Goal: Task Accomplishment & Management: Manage account settings

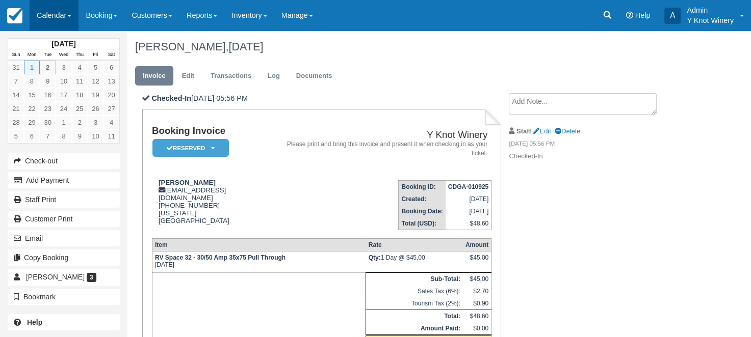
click at [71, 16] on span at bounding box center [69, 16] width 4 height 2
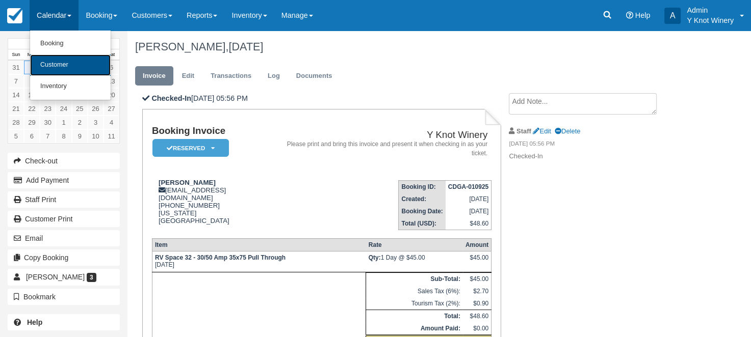
click at [66, 64] on link "Customer" at bounding box center [70, 65] width 81 height 21
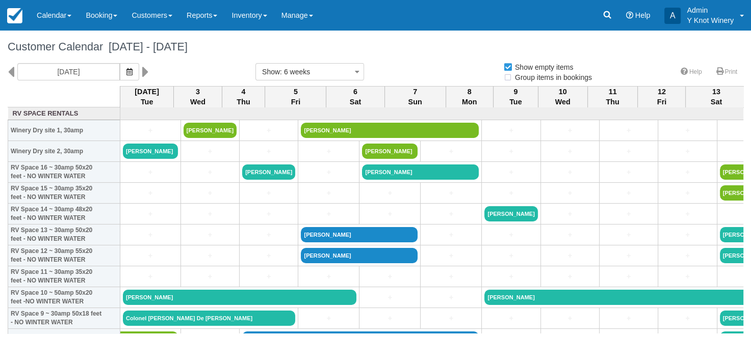
select select
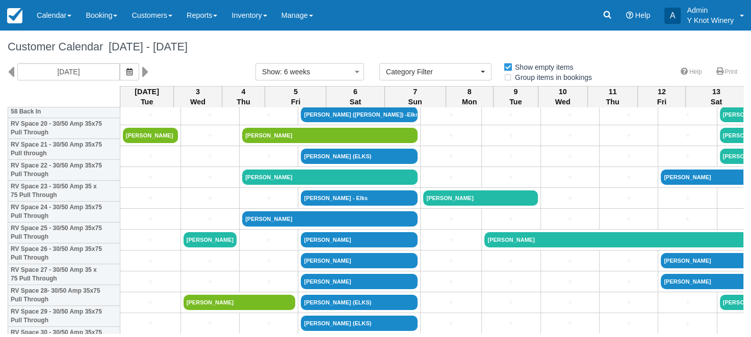
scroll to position [432, 0]
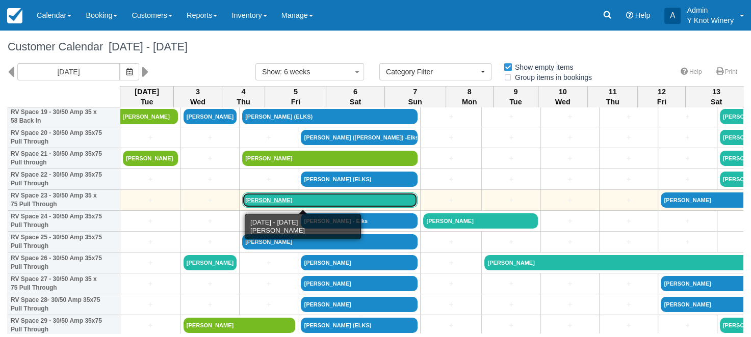
click at [268, 198] on link "Lewis O'Harra - Elks" at bounding box center [329, 200] width 175 height 15
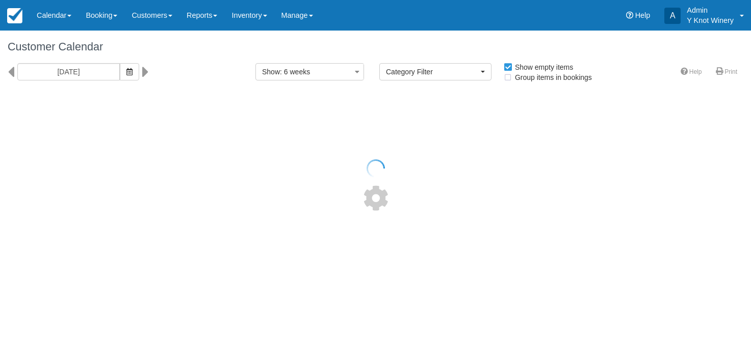
select select
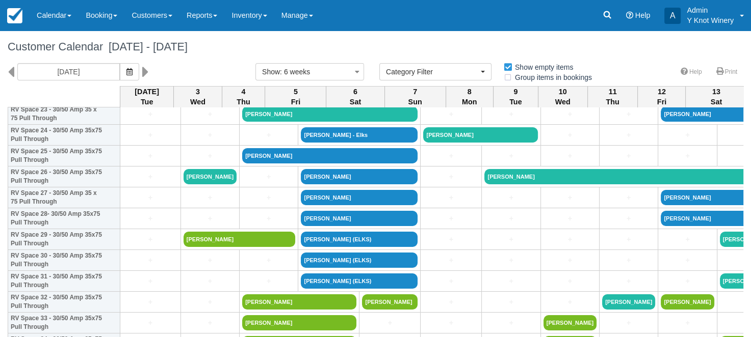
scroll to position [534, 0]
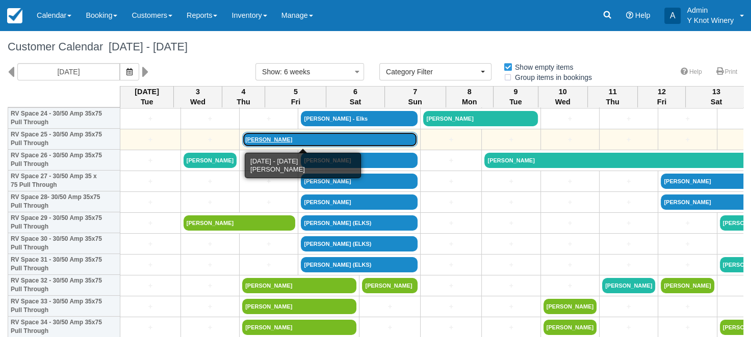
click at [242, 140] on link "[PERSON_NAME]" at bounding box center [329, 139] width 175 height 15
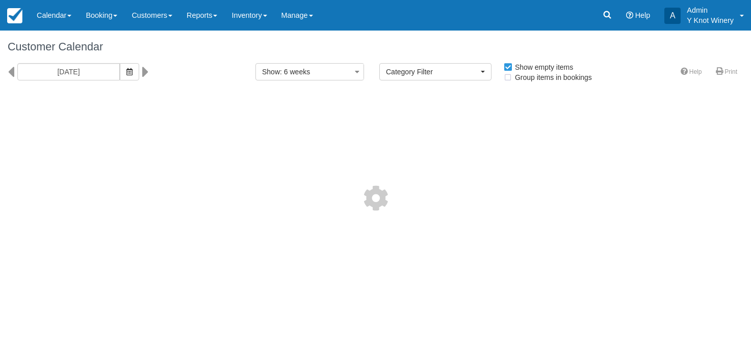
select select
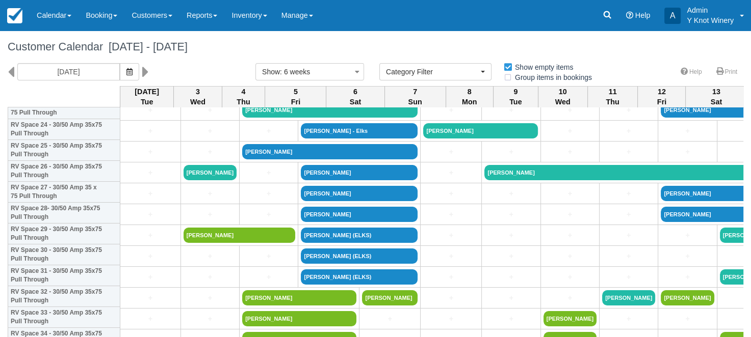
scroll to position [524, 0]
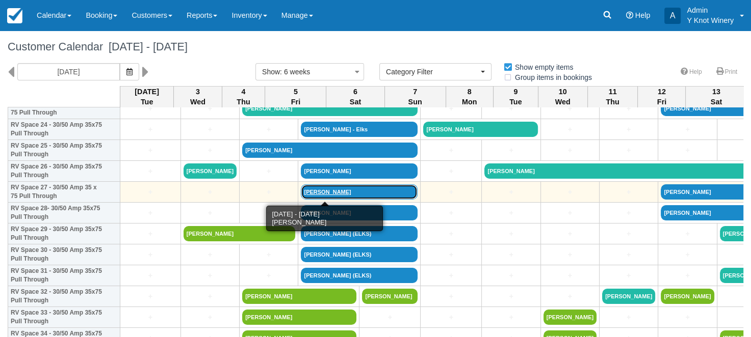
click at [301, 193] on link "[PERSON_NAME]" at bounding box center [359, 192] width 117 height 15
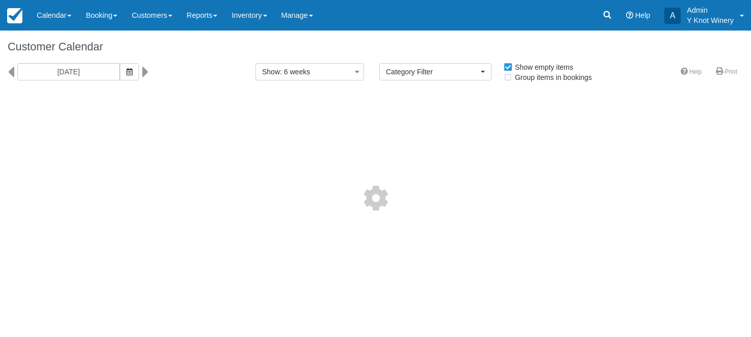
select select
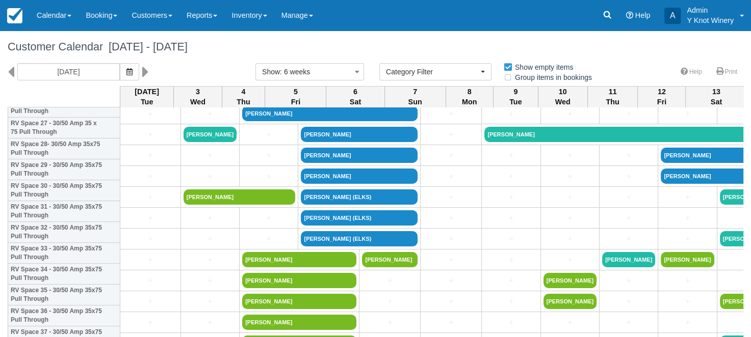
scroll to position [559, 0]
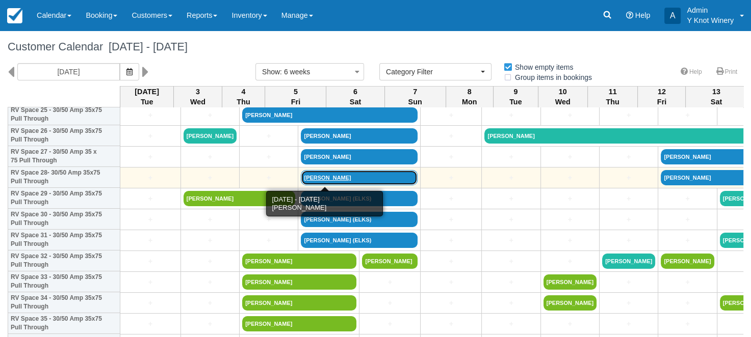
click at [301, 178] on link "[PERSON_NAME]" at bounding box center [359, 177] width 117 height 15
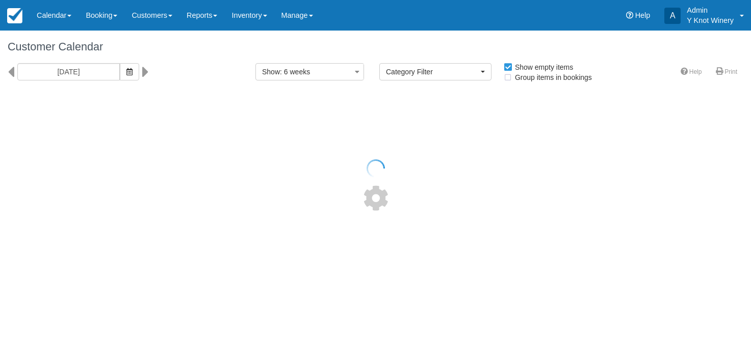
select select
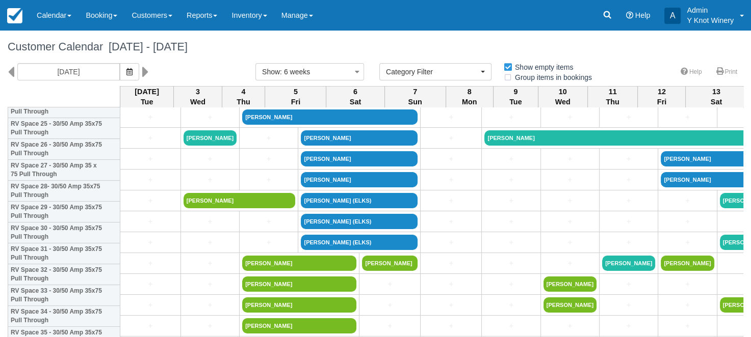
scroll to position [559, 0]
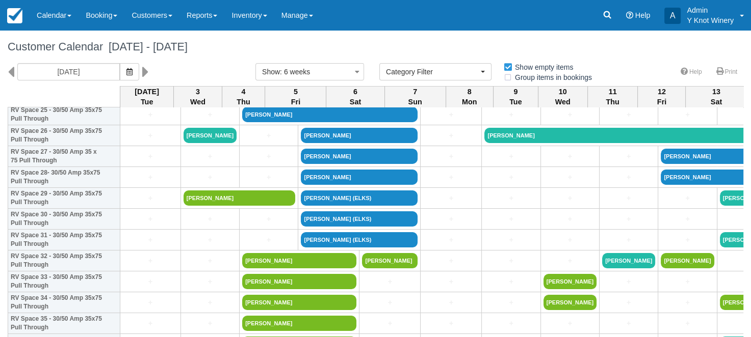
drag, startPoint x: 749, startPoint y: 93, endPoint x: 741, endPoint y: 358, distance: 265.7
click at [741, 337] on html "Menu Calendar Booking Customer Inventory Booking Daily Manifest Daily List Note…" at bounding box center [375, 168] width 751 height 337
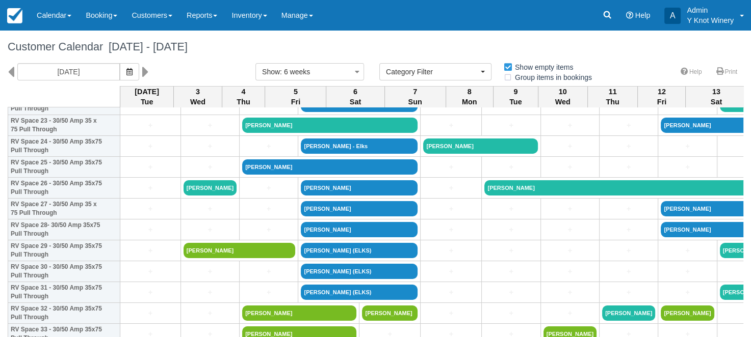
scroll to position [508, 0]
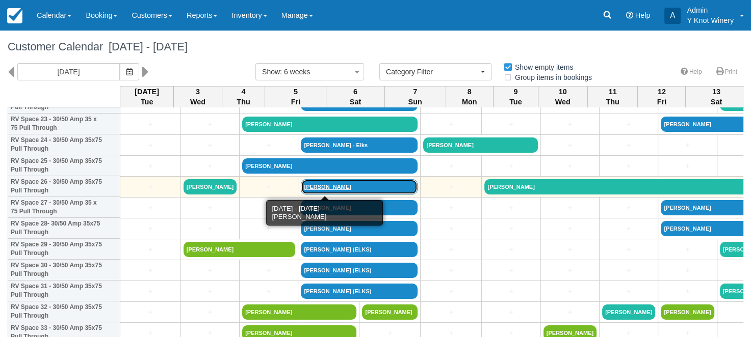
click at [310, 190] on link "Geri Scaglione - Elks" at bounding box center [359, 186] width 117 height 15
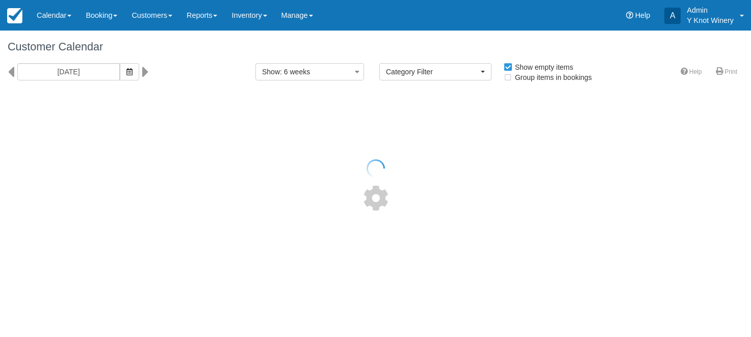
select select
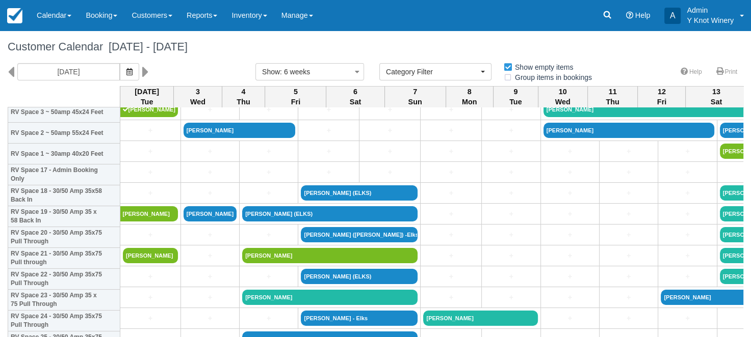
scroll to position [332, 0]
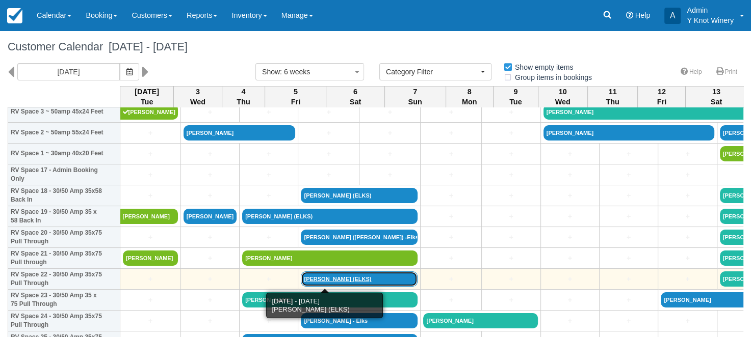
click at [301, 279] on link "[PERSON_NAME] (ELKS)" at bounding box center [359, 279] width 117 height 15
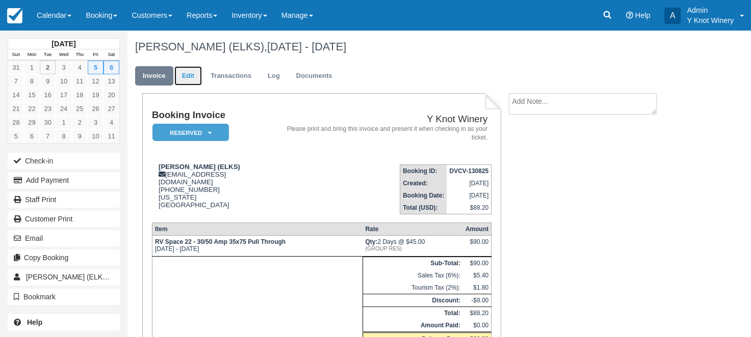
click at [187, 76] on link "Edit" at bounding box center [188, 76] width 28 height 20
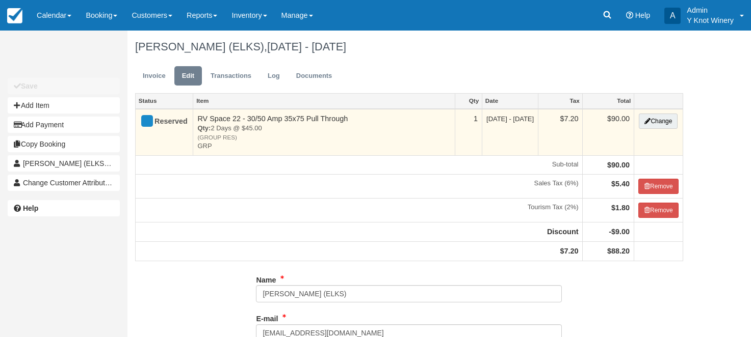
type input "[PHONE_NUMBER]"
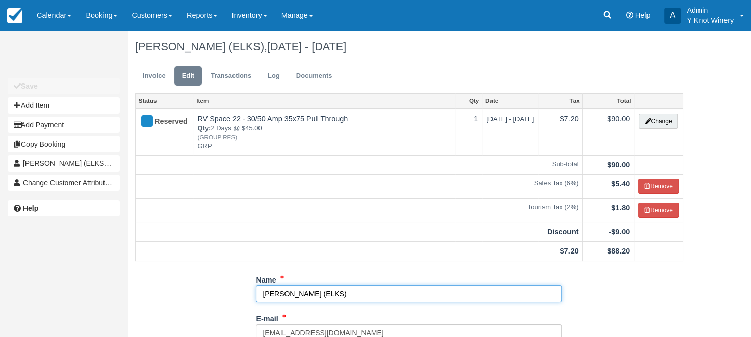
drag, startPoint x: 295, startPoint y: 293, endPoint x: 249, endPoint y: 291, distance: 45.9
click at [293, 295] on input "[PERSON_NAME] (ELKS)" at bounding box center [409, 293] width 306 height 17
drag, startPoint x: 293, startPoint y: 293, endPoint x: 262, endPoint y: 293, distance: 31.1
click at [262, 293] on input "[PERSON_NAME] (ELKS)" at bounding box center [409, 293] width 306 height 17
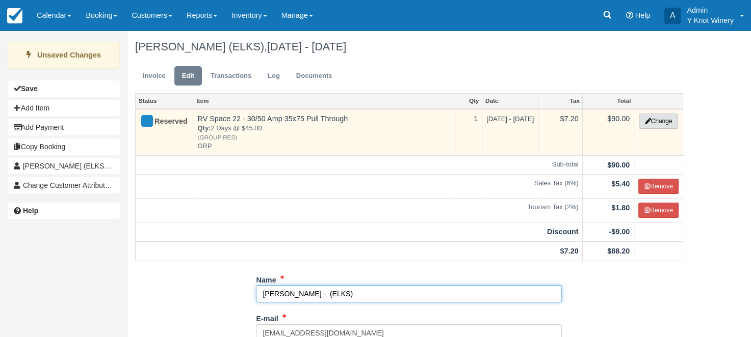
type input "Bill Best - (ELKS)"
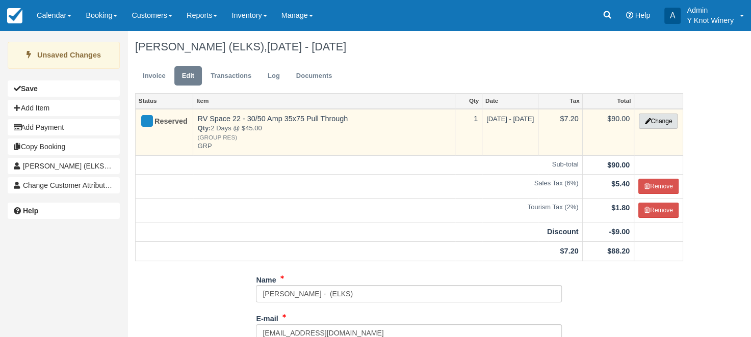
click at [659, 125] on button "Change" at bounding box center [658, 121] width 39 height 15
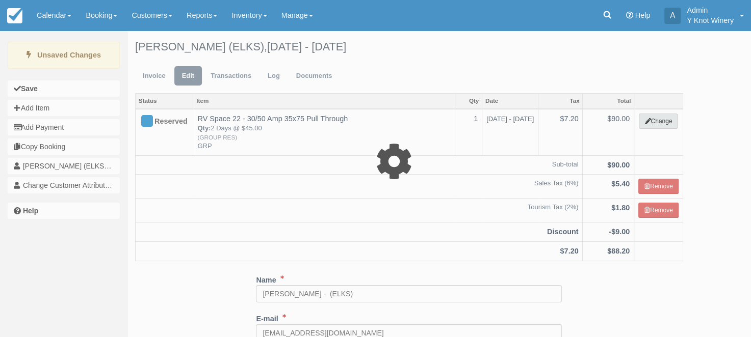
select select "3"
type input "90.00"
type input "GRP"
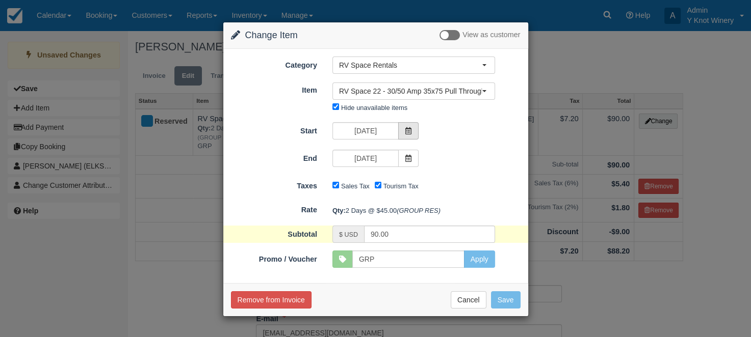
click at [410, 129] on icon at bounding box center [408, 130] width 7 height 7
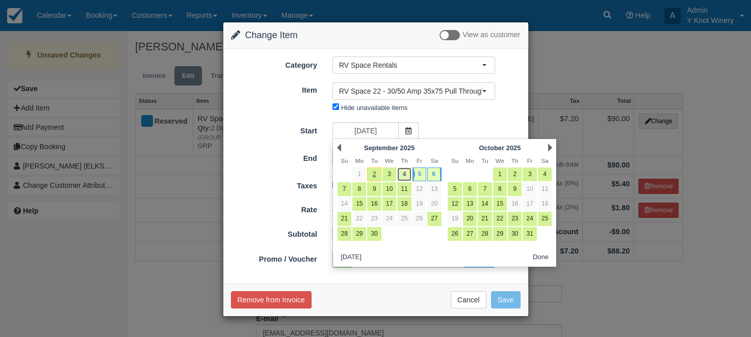
click at [406, 175] on link "4" at bounding box center [404, 175] width 14 height 14
type input "09/04/25"
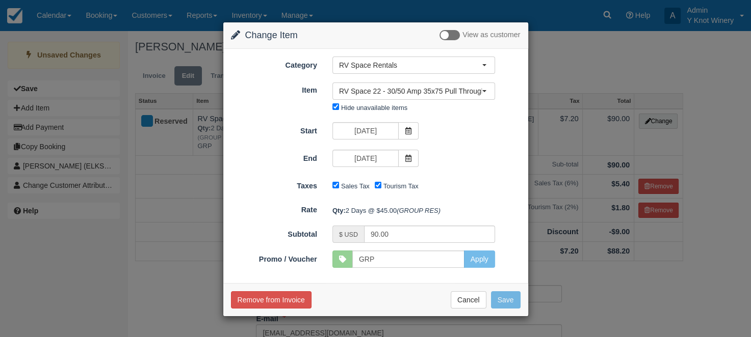
type input "135.00"
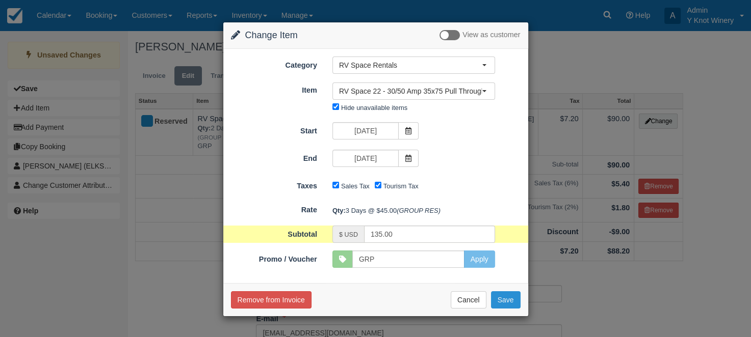
click at [504, 301] on button "Save" at bounding box center [506, 300] width 30 height 17
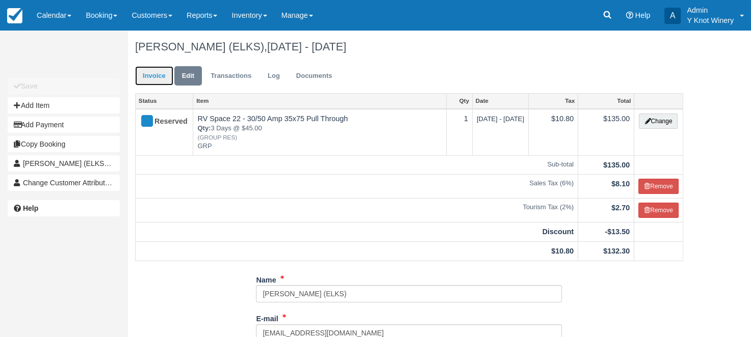
click at [154, 77] on link "Invoice" at bounding box center [154, 76] width 38 height 20
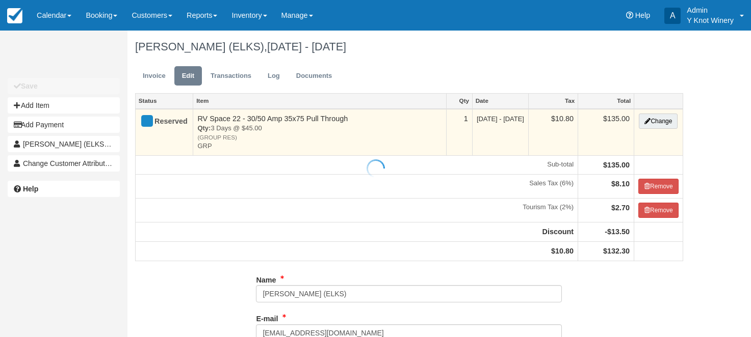
type input "[PHONE_NUMBER]"
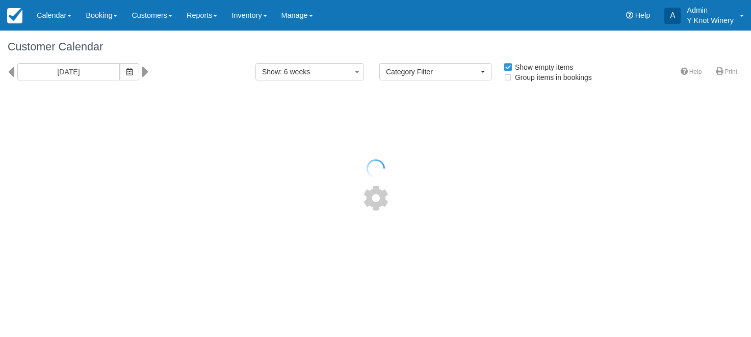
select select
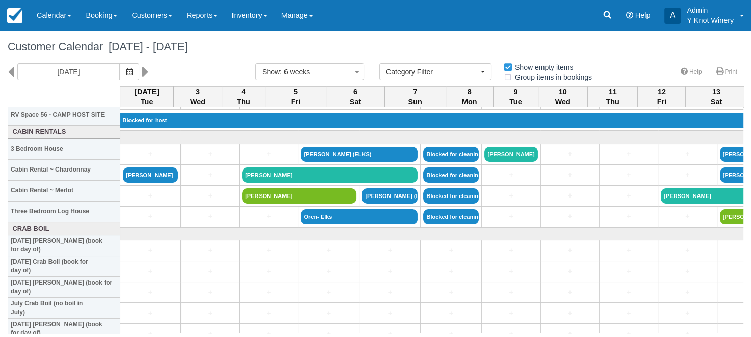
scroll to position [1207, 0]
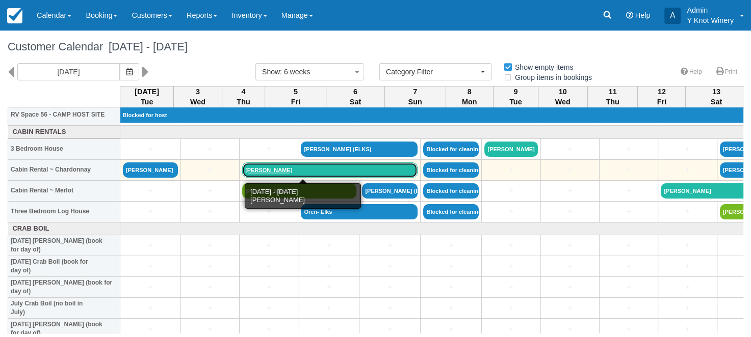
click at [252, 171] on link "Rick Morrill - Elks" at bounding box center [329, 170] width 175 height 15
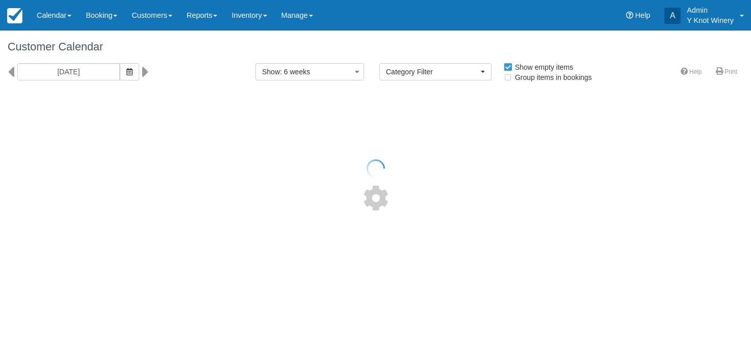
select select
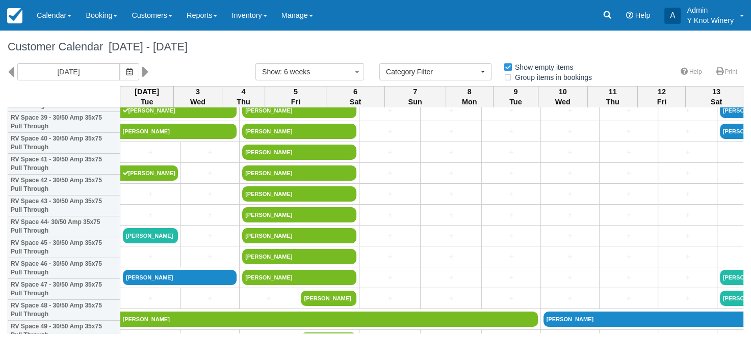
scroll to position [854, 0]
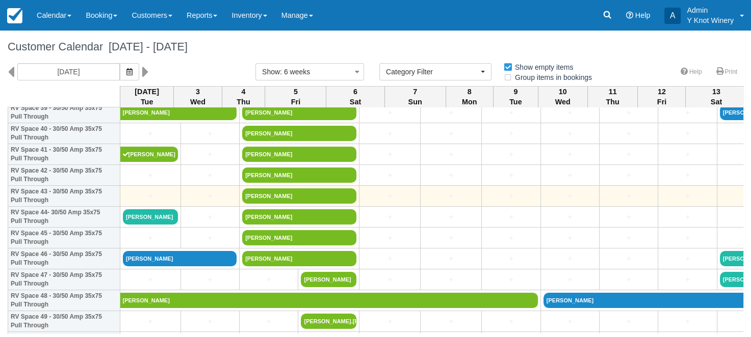
drag, startPoint x: 741, startPoint y: 198, endPoint x: 722, endPoint y: 204, distance: 20.0
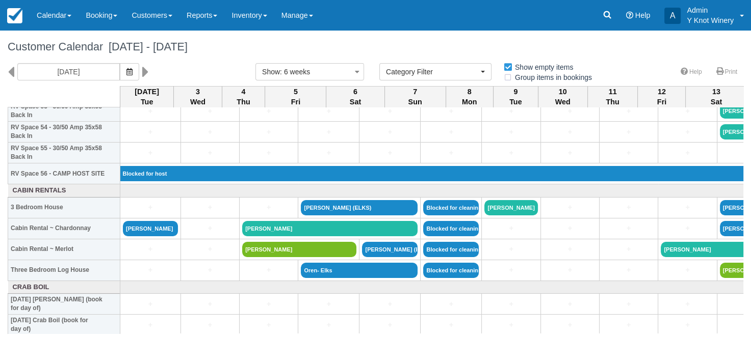
scroll to position [1190, 0]
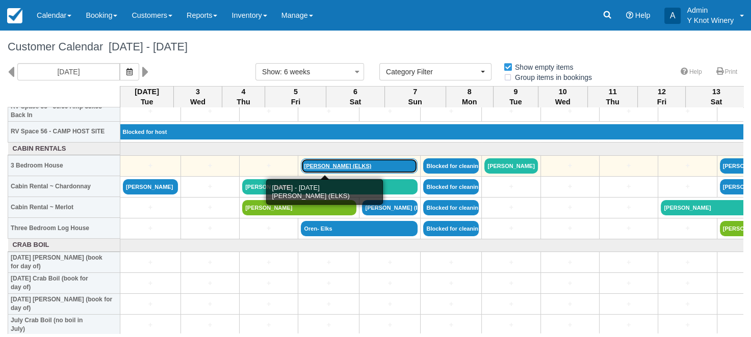
click at [301, 166] on link "[PERSON_NAME] (ELKS)" at bounding box center [359, 166] width 117 height 15
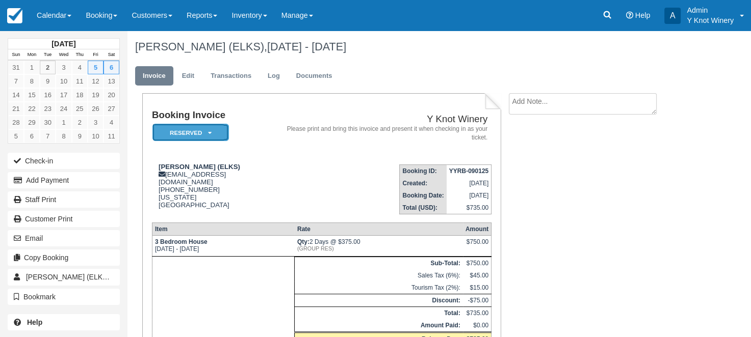
click at [211, 128] on em "Reserved" at bounding box center [190, 133] width 76 height 18
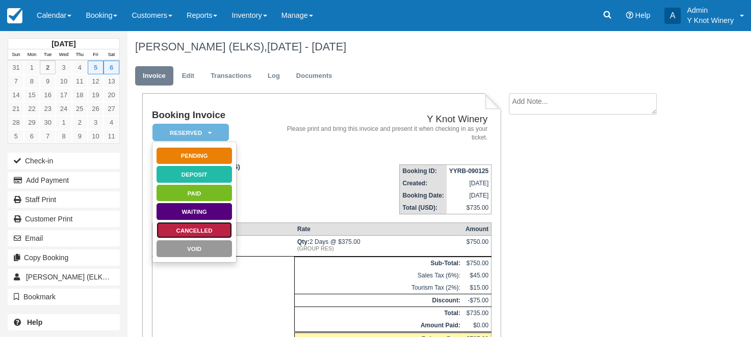
click at [218, 230] on link "Cancelled" at bounding box center [194, 231] width 76 height 18
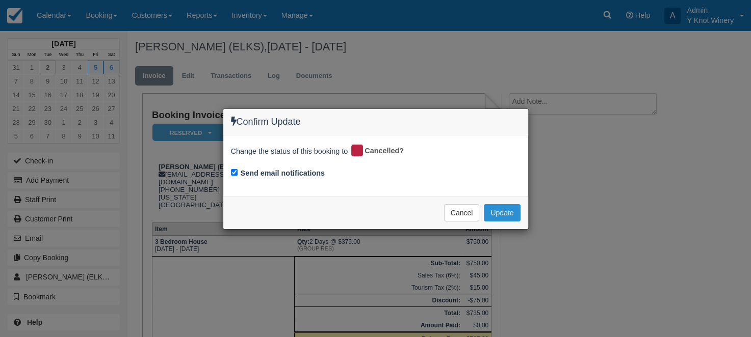
click at [503, 215] on button "Update" at bounding box center [502, 212] width 36 height 17
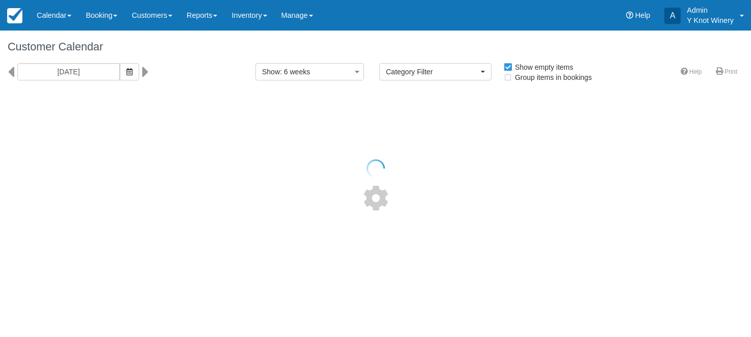
select select
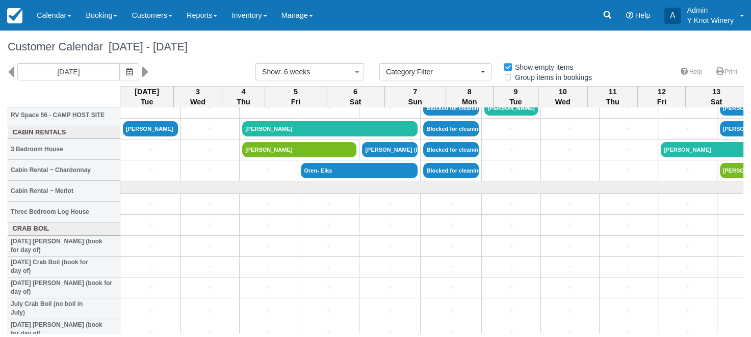
scroll to position [1169, 0]
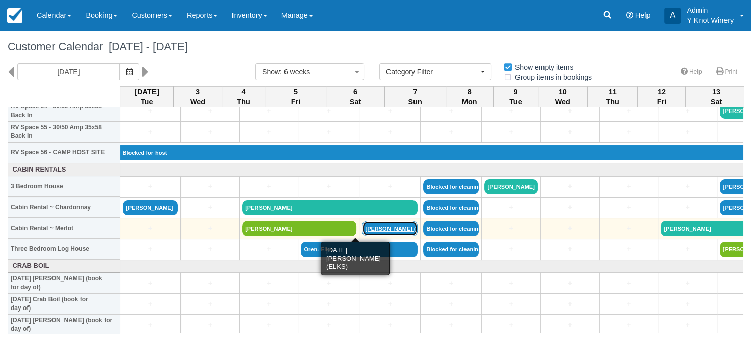
click at [362, 228] on link "[PERSON_NAME] (ELKS)" at bounding box center [390, 228] width 56 height 15
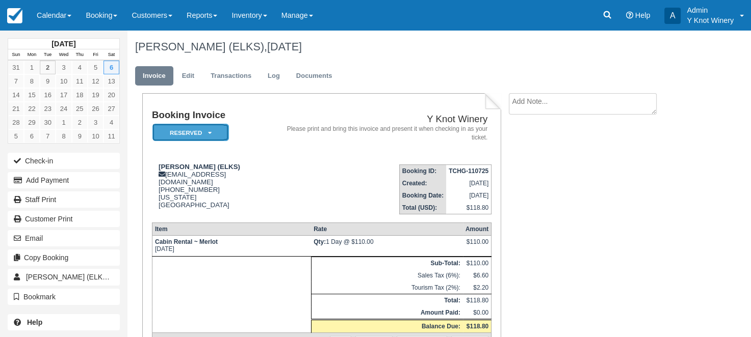
click at [211, 136] on icon at bounding box center [210, 133] width 4 height 6
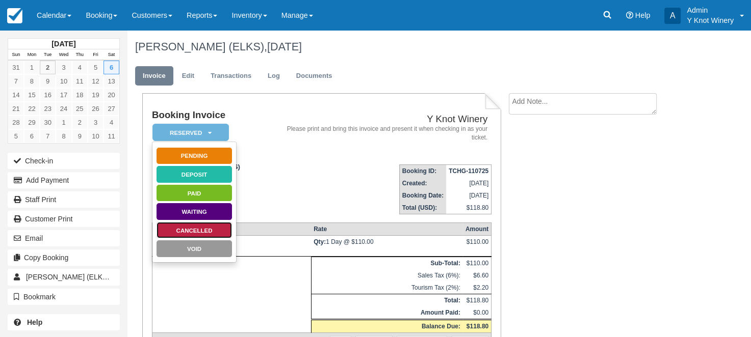
click at [213, 228] on link "Cancelled" at bounding box center [194, 231] width 76 height 18
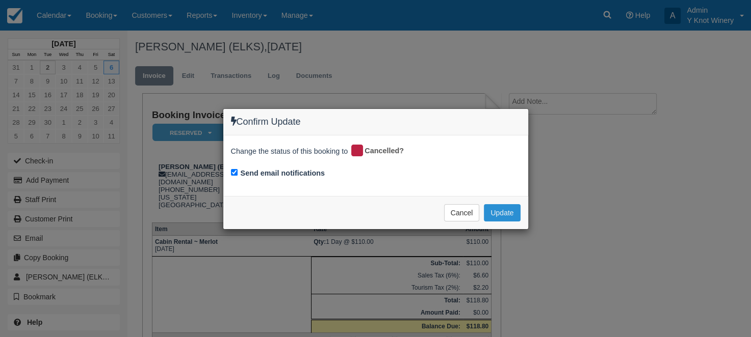
click at [492, 212] on button "Update" at bounding box center [502, 212] width 36 height 17
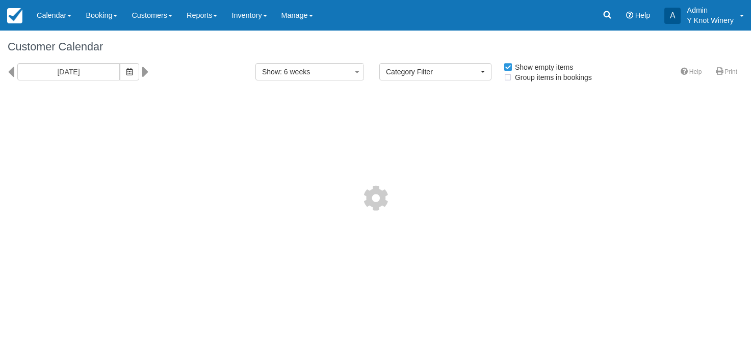
select select
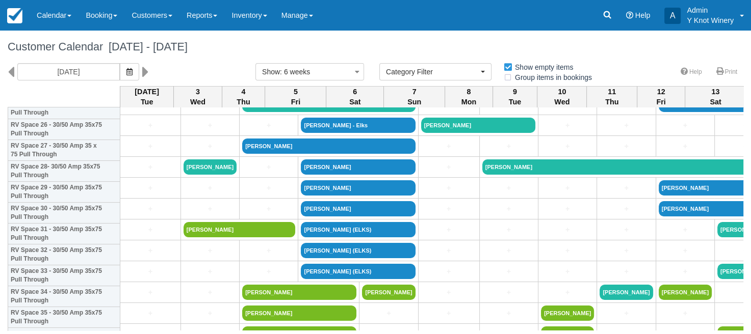
scroll to position [518, 0]
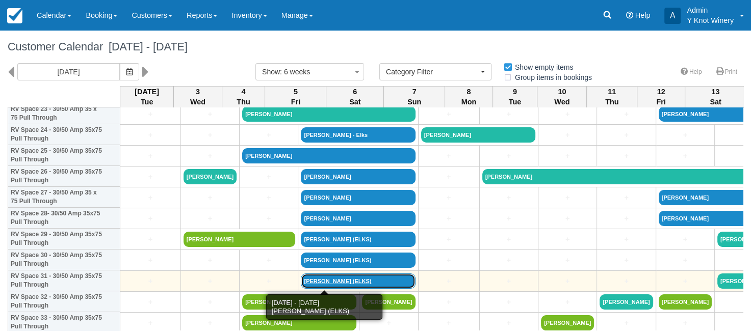
click at [301, 281] on link "[PERSON_NAME] (ELKS)" at bounding box center [358, 281] width 114 height 15
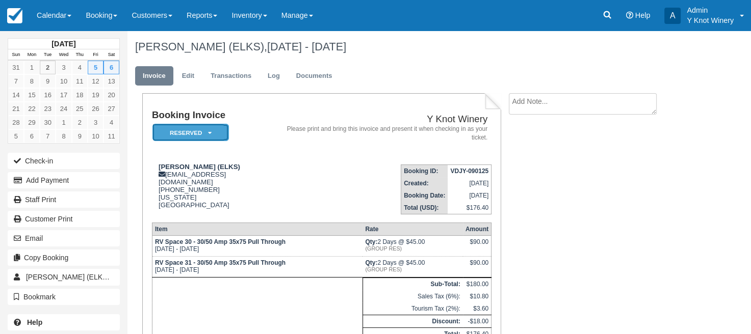
click at [211, 131] on icon at bounding box center [210, 133] width 4 height 6
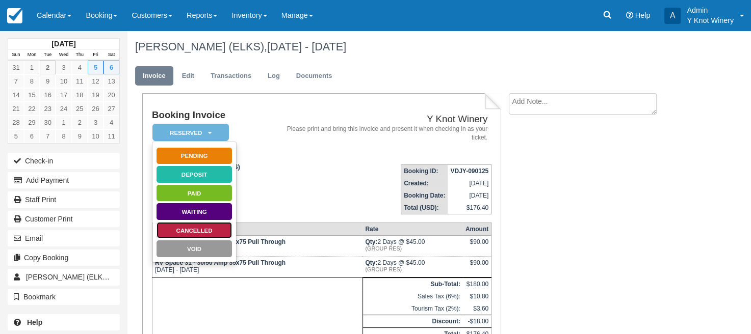
click at [211, 232] on link "Cancelled" at bounding box center [194, 231] width 76 height 18
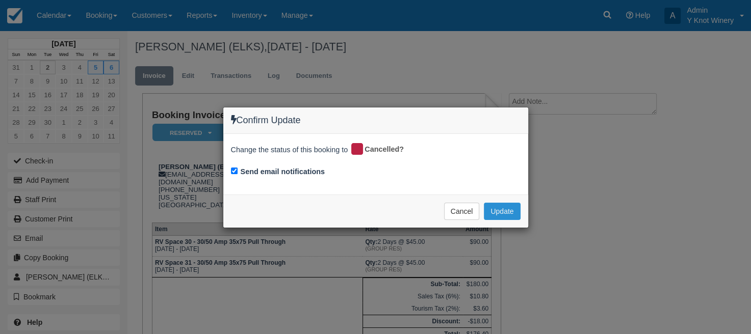
drag, startPoint x: 507, startPoint y: 211, endPoint x: 522, endPoint y: 211, distance: 14.8
click at [510, 209] on button "Update" at bounding box center [502, 211] width 36 height 17
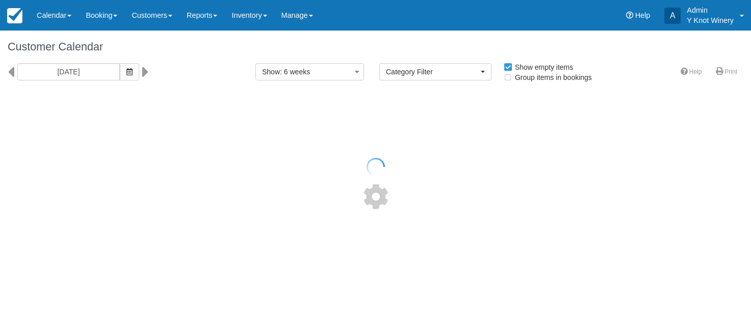
select select
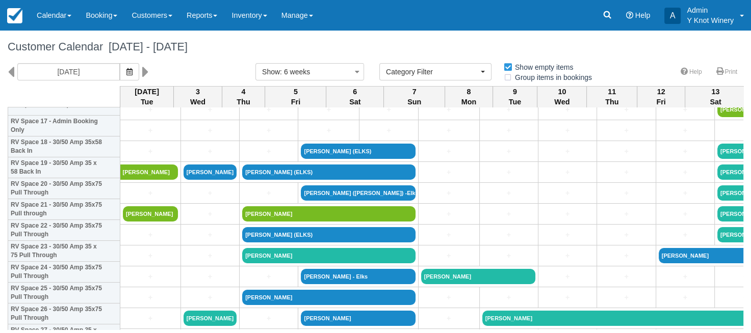
scroll to position [381, 0]
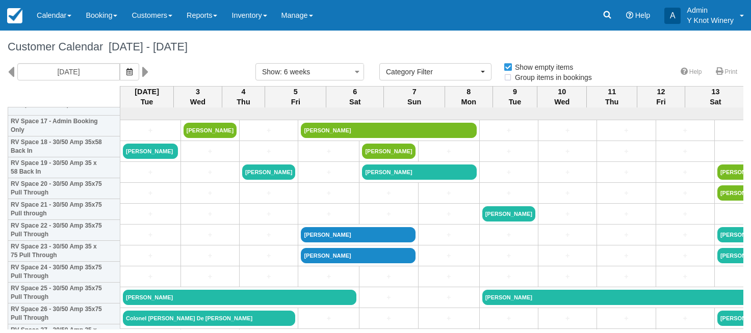
select select
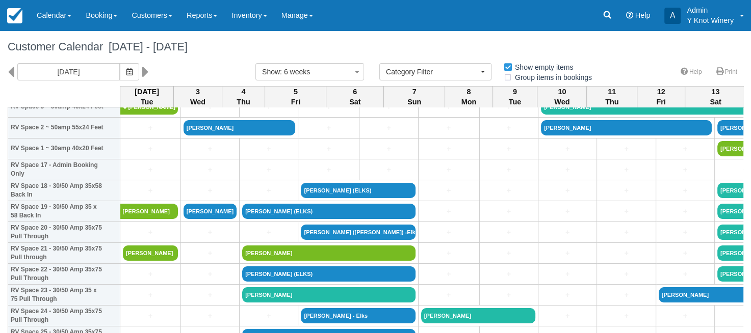
scroll to position [344, 0]
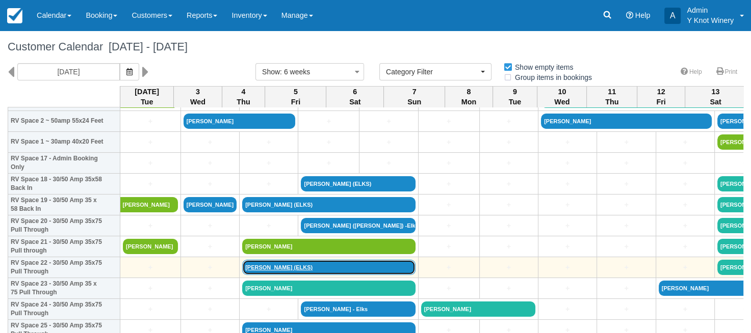
click at [266, 265] on link "[PERSON_NAME] (ELKS)" at bounding box center [328, 267] width 173 height 15
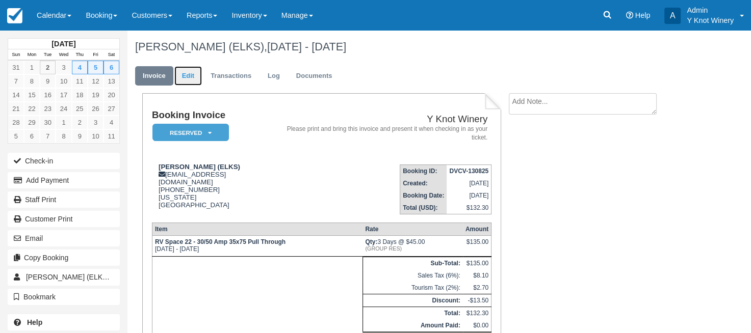
click at [190, 76] on link "Edit" at bounding box center [188, 76] width 28 height 20
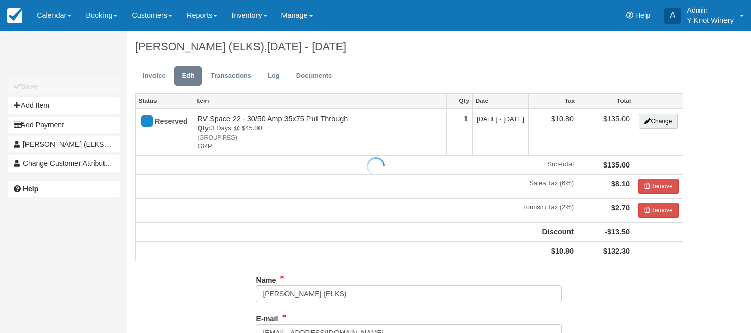
type input "[PHONE_NUMBER]"
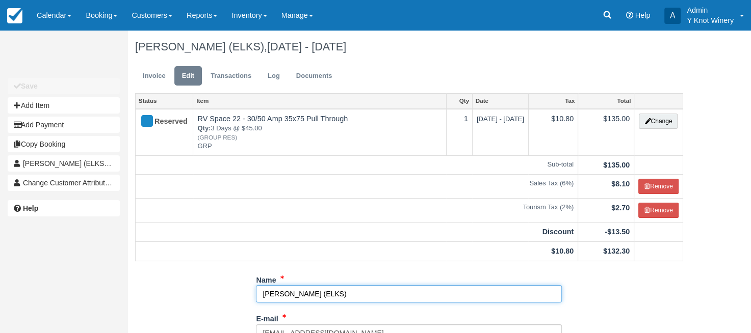
click at [294, 293] on input "[PERSON_NAME] (ELKS)" at bounding box center [409, 293] width 306 height 17
drag, startPoint x: 296, startPoint y: 291, endPoint x: 254, endPoint y: 295, distance: 42.0
click at [256, 295] on input "[PERSON_NAME] (ELKS)" at bounding box center [409, 293] width 306 height 17
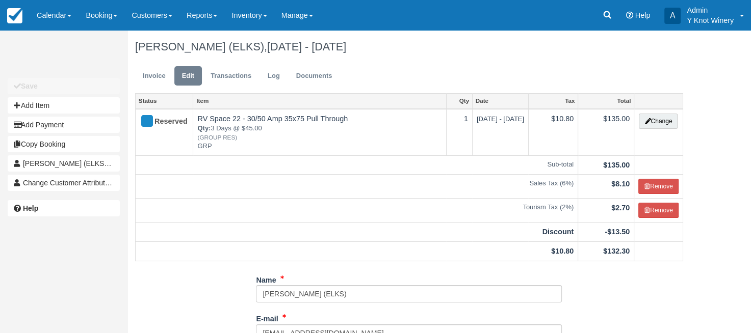
click at [750, 333] on html "Menu Calendar Booking Customer Inventory Booking Daily Manifest Daily List Note…" at bounding box center [375, 166] width 751 height 333
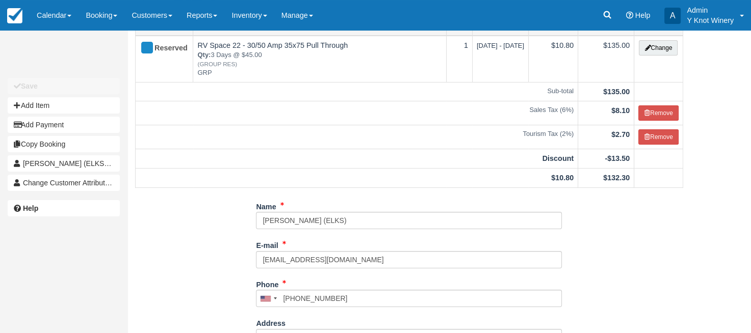
scroll to position [277, 0]
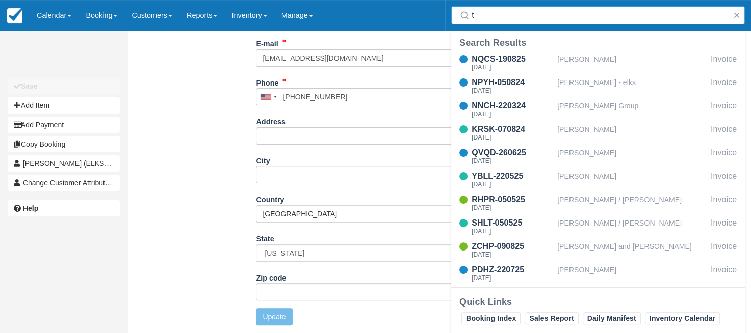
type input "t"
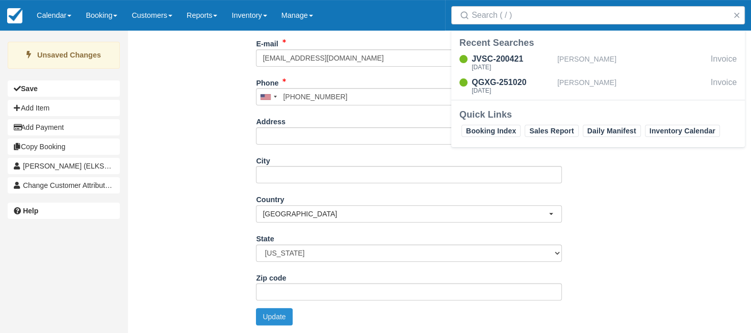
type input "[PERSON_NAME] - (ELKS)"
click at [268, 315] on button "Update" at bounding box center [274, 316] width 36 height 17
type input "+12084144414"
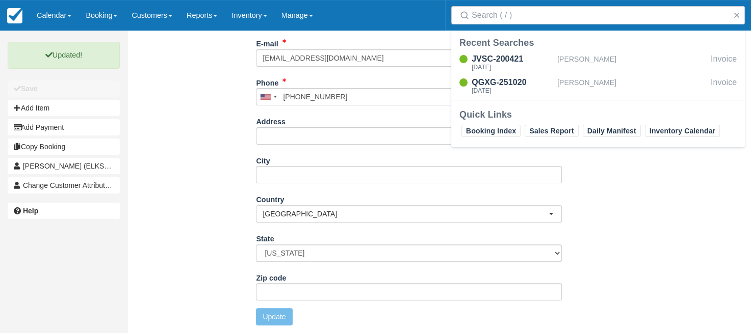
click at [677, 232] on div "Name Bill Best - (ELKS) E-mail divadahlia@yahoo.com Did you mean ? Phone United…" at bounding box center [408, 164] width 563 height 337
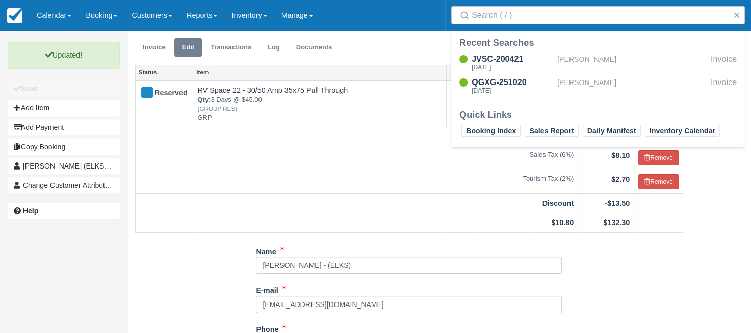
scroll to position [8, 0]
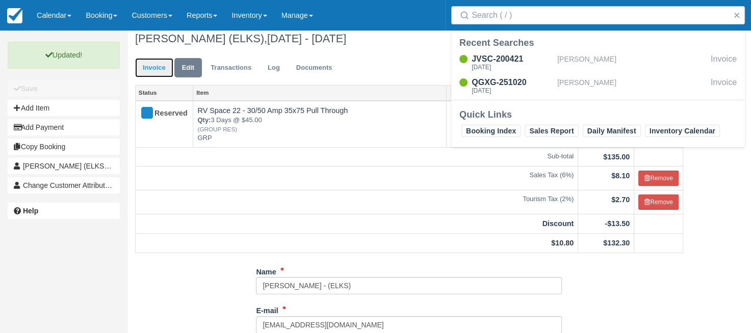
click at [152, 66] on link "Invoice" at bounding box center [154, 68] width 38 height 20
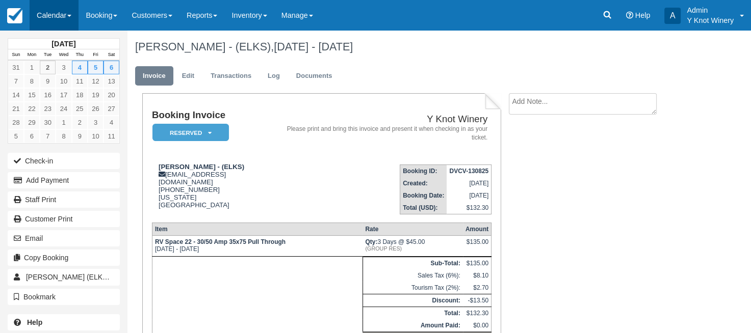
click at [70, 16] on link "Calendar" at bounding box center [54, 15] width 49 height 31
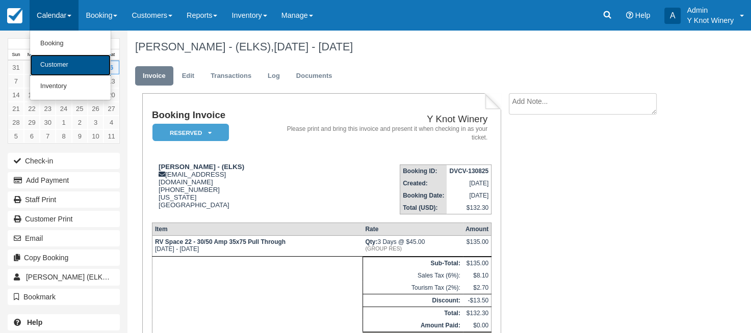
click at [72, 64] on link "Customer" at bounding box center [70, 65] width 81 height 21
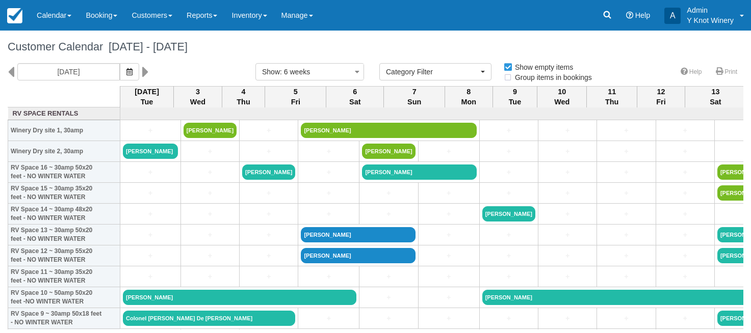
select select
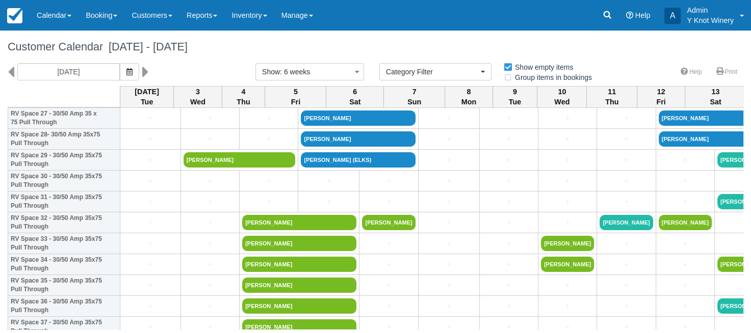
scroll to position [612, 0]
